Goal: Communication & Community: Ask a question

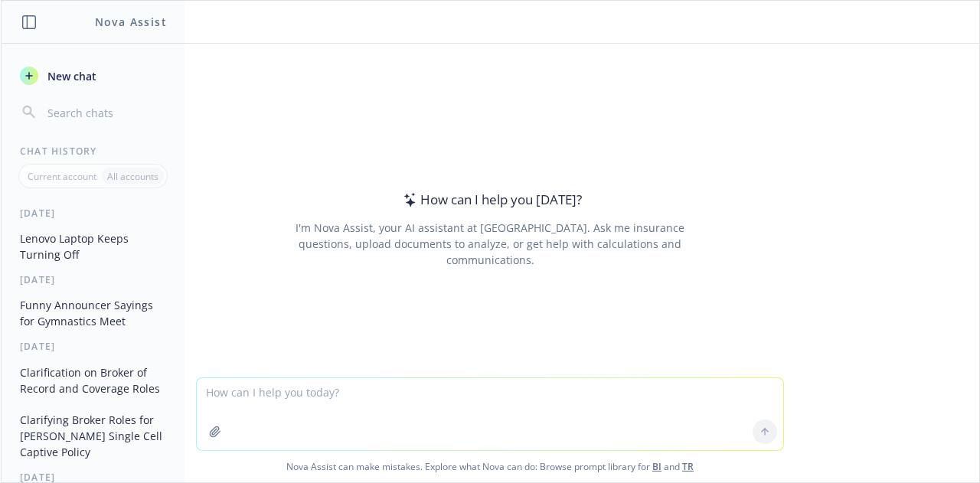
click at [89, 74] on span "New chat" at bounding box center [70, 76] width 52 height 16
type textarea "w"
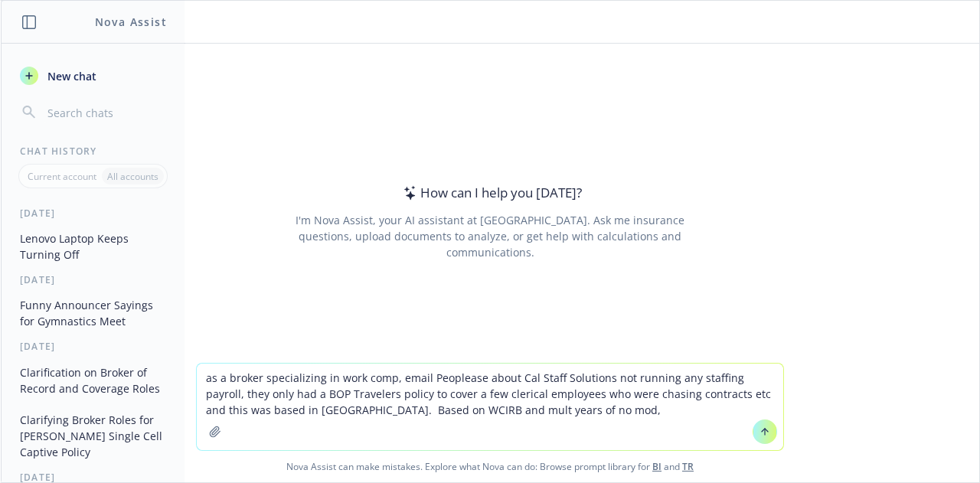
click at [381, 391] on textarea "as a broker specializing in work comp, email Peoplease about Cal Staff Solution…" at bounding box center [490, 407] width 587 height 87
click at [767, 409] on textarea "as a broker specializing in work comp, email Peoplease about Cal Staff Solution…" at bounding box center [490, 407] width 587 height 87
click at [633, 411] on textarea "as a broker specializing in work comp, email Peoplease about Cal Staff Solution…" at bounding box center [490, 407] width 587 height 87
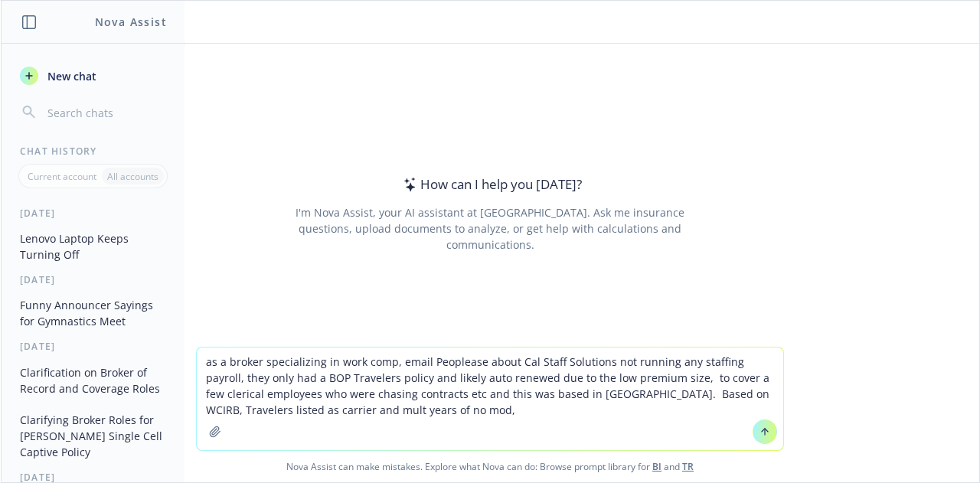
click at [399, 413] on textarea "as a broker specializing in work comp, email Peoplease about Cal Staff Solution…" at bounding box center [490, 399] width 587 height 103
type textarea "as a broker specializing in work comp, email Peoplease about Cal Staff Solution…"
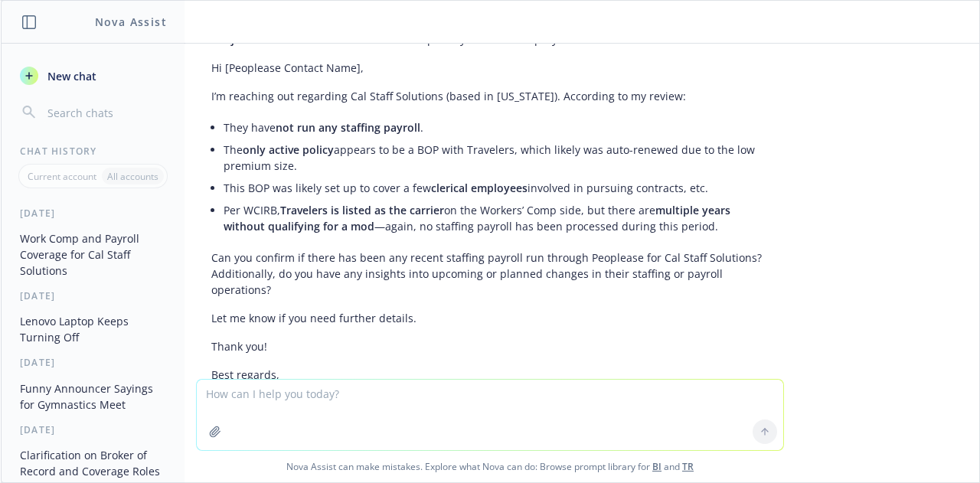
scroll to position [198, 0]
click at [370, 387] on textarea at bounding box center [490, 415] width 587 height 70
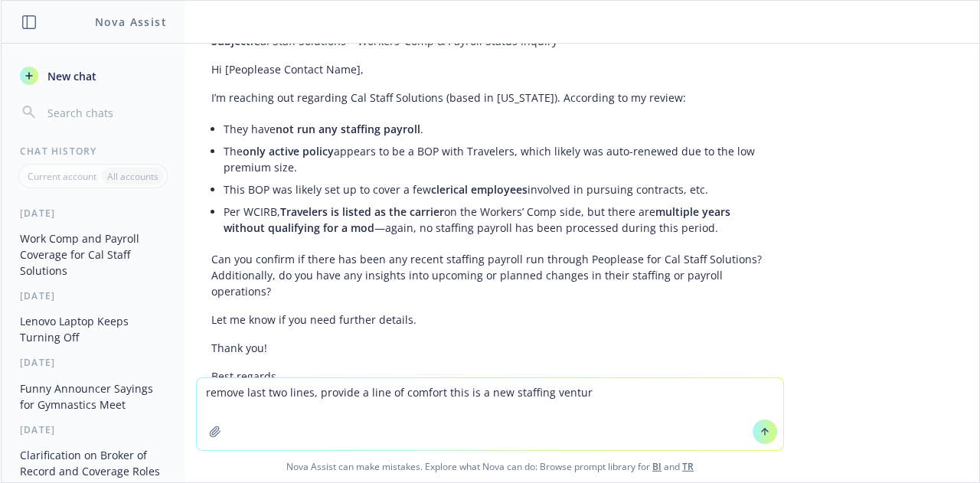
type textarea "remove last two lines, provide a line of comfort this is a new staffing venture"
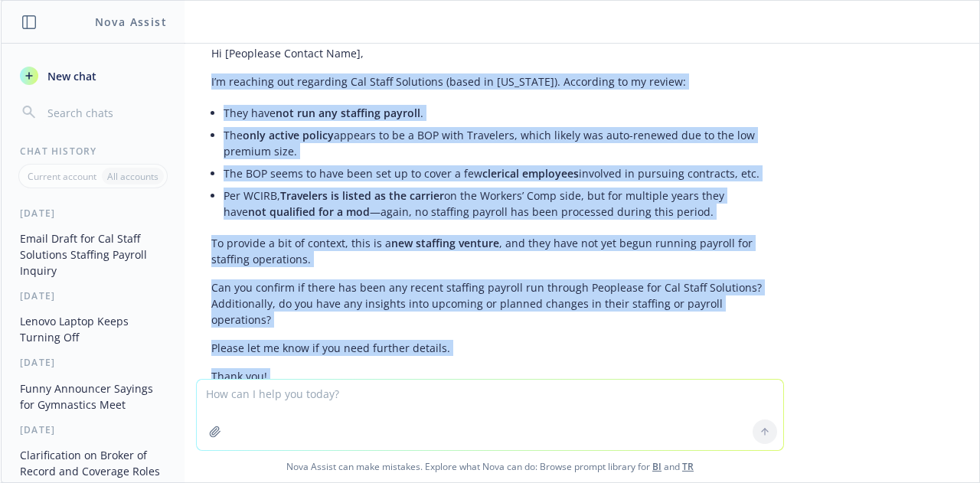
scroll to position [822, 0]
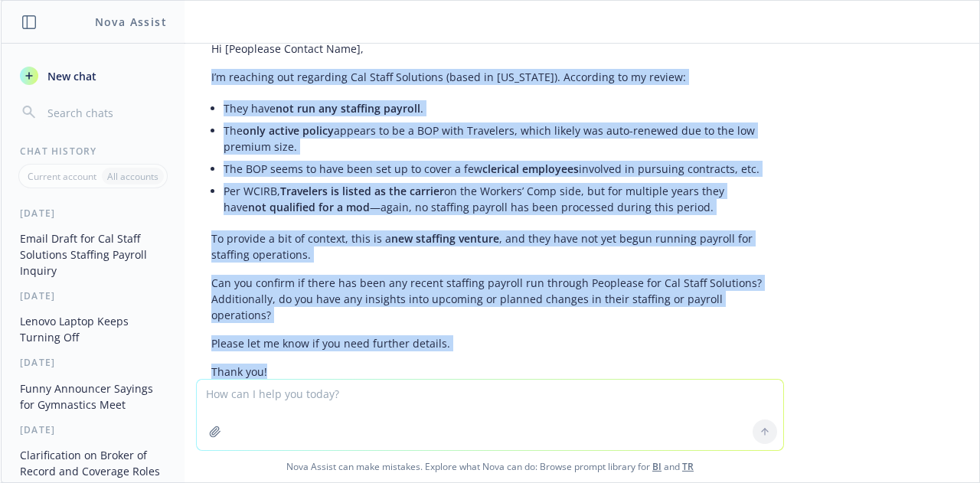
drag, startPoint x: 198, startPoint y: 183, endPoint x: 433, endPoint y: 336, distance: 280.0
click at [433, 336] on div "Certainly! Here’s a revised draft: Subject: Cal Staff Solutions – Workers’ Comp…" at bounding box center [490, 234] width 588 height 539
copy div "I’m reaching out regarding Cal Staff Solutions (based in [US_STATE]). According…"
